Goal: Task Accomplishment & Management: Use online tool/utility

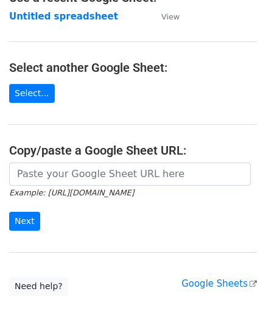
scroll to position [122, 0]
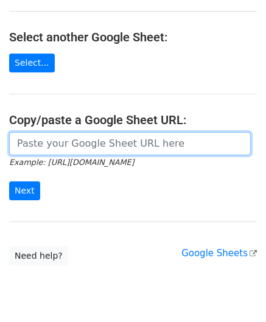
click at [57, 137] on input "url" at bounding box center [130, 143] width 242 height 23
paste input "https://docs.google.com/spreadsheets/d/1vbOoCaUBUKJ04inVy4wKy8UlMtJ5BzeNUbyxaOO…"
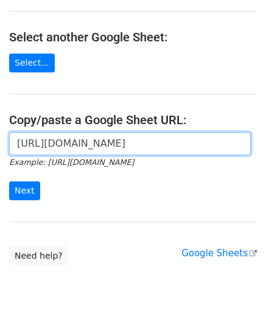
scroll to position [0, 271]
type input "https://docs.google.com/spreadsheets/d/1vbOoCaUBUKJ04inVy4wKy8UlMtJ5BzeNUbyxaOO…"
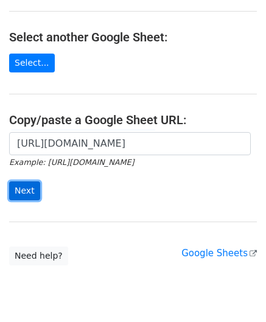
click at [29, 187] on input "Next" at bounding box center [24, 190] width 31 height 19
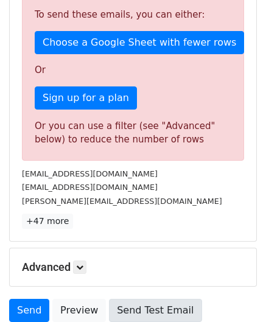
scroll to position [411, 0]
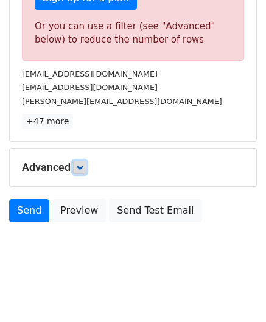
click at [82, 164] on icon at bounding box center [79, 167] width 7 height 7
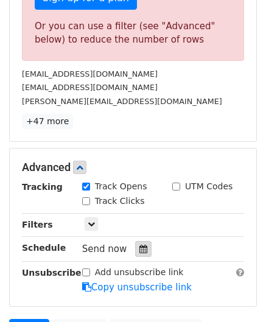
click at [139, 245] on icon at bounding box center [143, 249] width 8 height 9
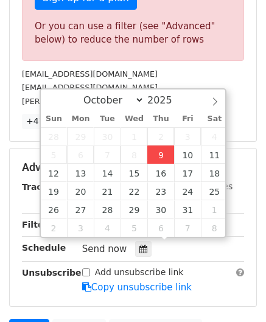
type input "[DATE] 12:00"
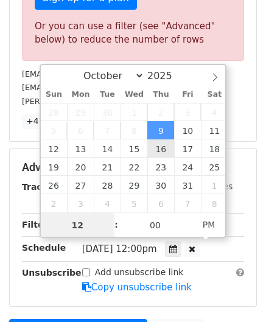
paste input "8"
type input "8"
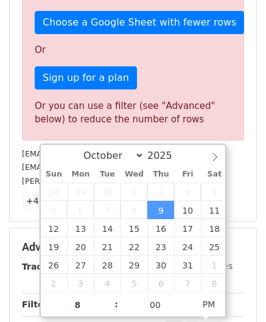
type input "[DATE] 20:00"
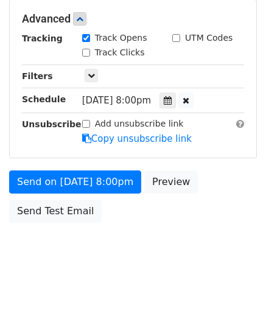
scroll to position [558, 0]
